Goal: Browse casually

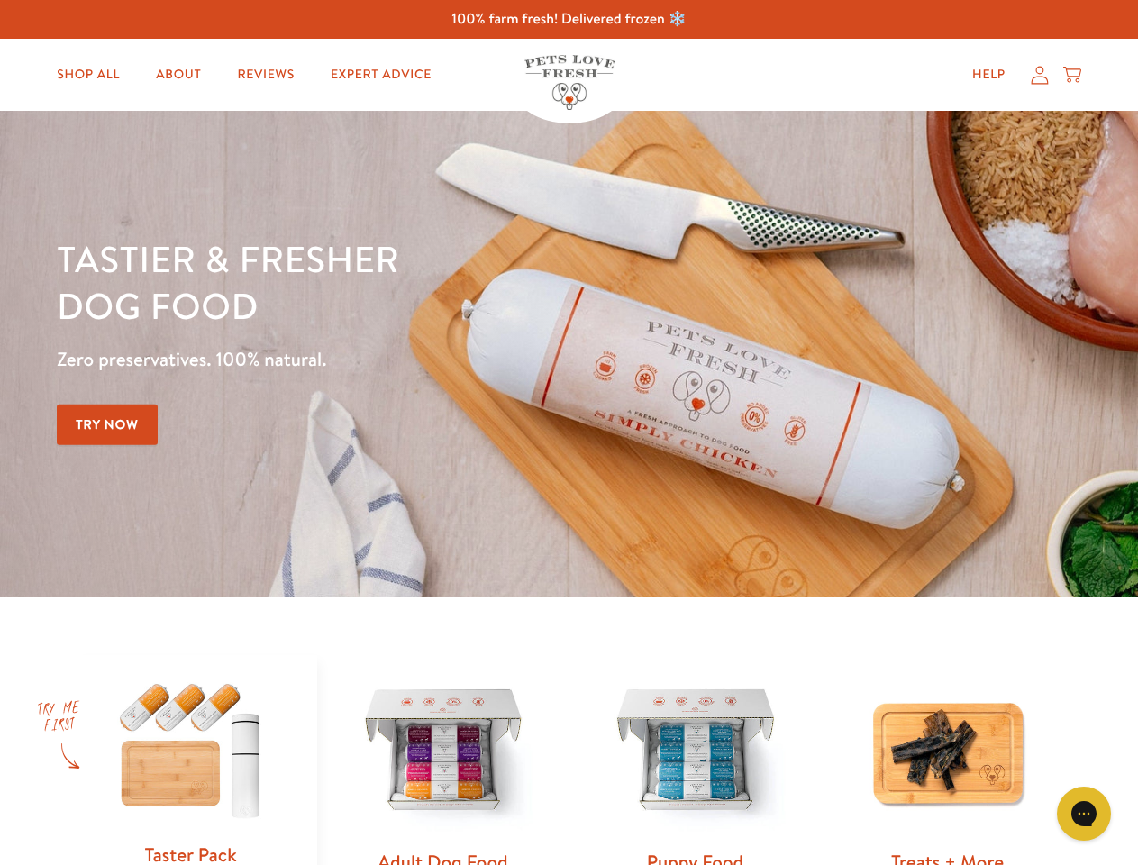
click at [569, 433] on div "Tastier & fresher dog food Zero preservatives. 100% natural. Try Now" at bounding box center [398, 354] width 683 height 238
click at [1084, 814] on icon "Gorgias live chat" at bounding box center [1083, 813] width 17 height 17
